Goal: Find contact information: Find contact information

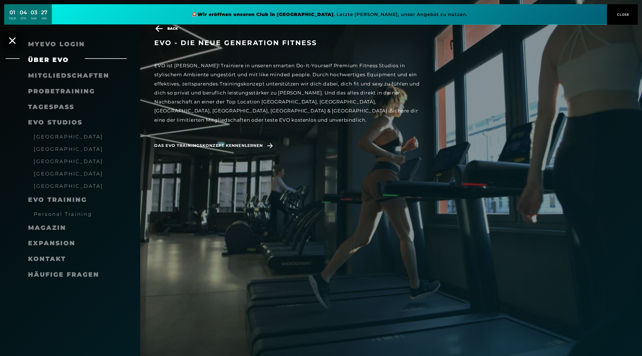
scroll to position [308, 0]
click at [52, 258] on span "Kontakt" at bounding box center [47, 259] width 38 height 8
click at [49, 259] on span "Kontakt" at bounding box center [47, 259] width 38 height 8
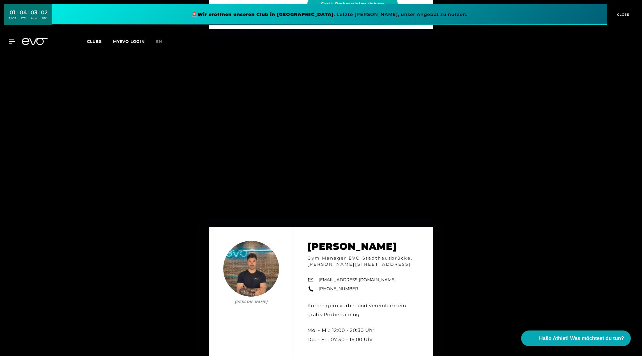
scroll to position [4333, 0]
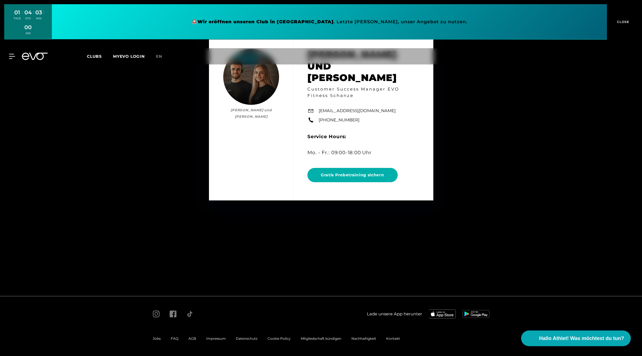
click at [218, 340] on span "Impressum" at bounding box center [216, 338] width 20 height 4
